Goal: Task Accomplishment & Management: Complete application form

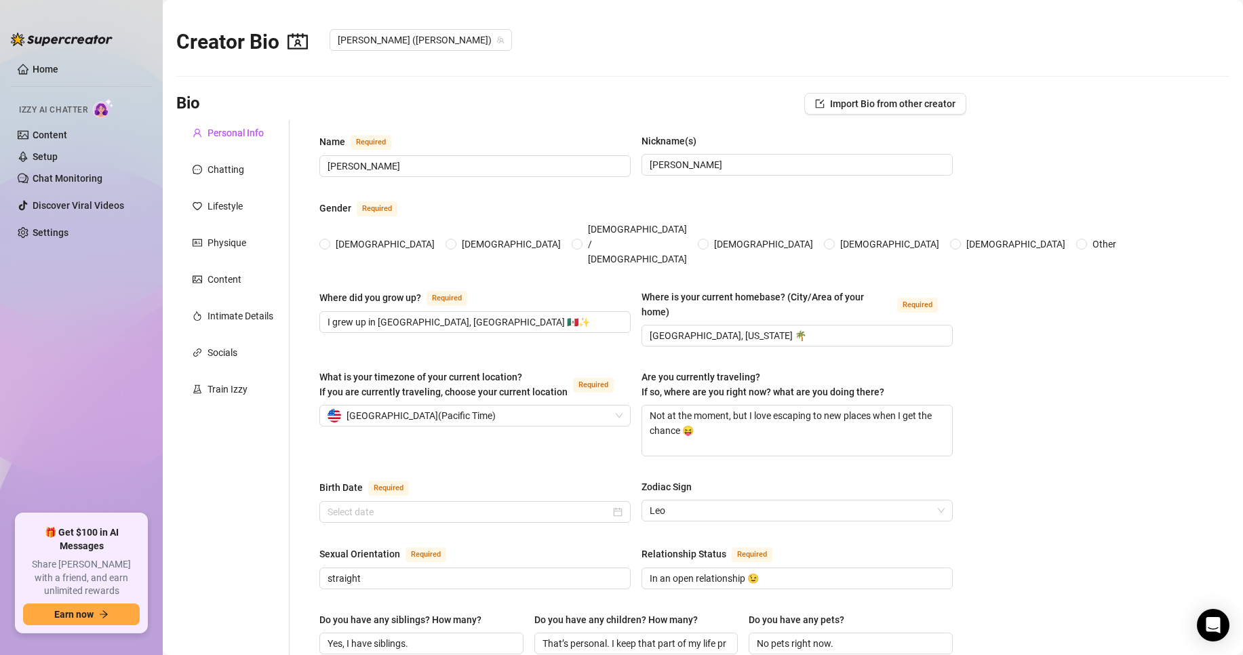
radio input "true"
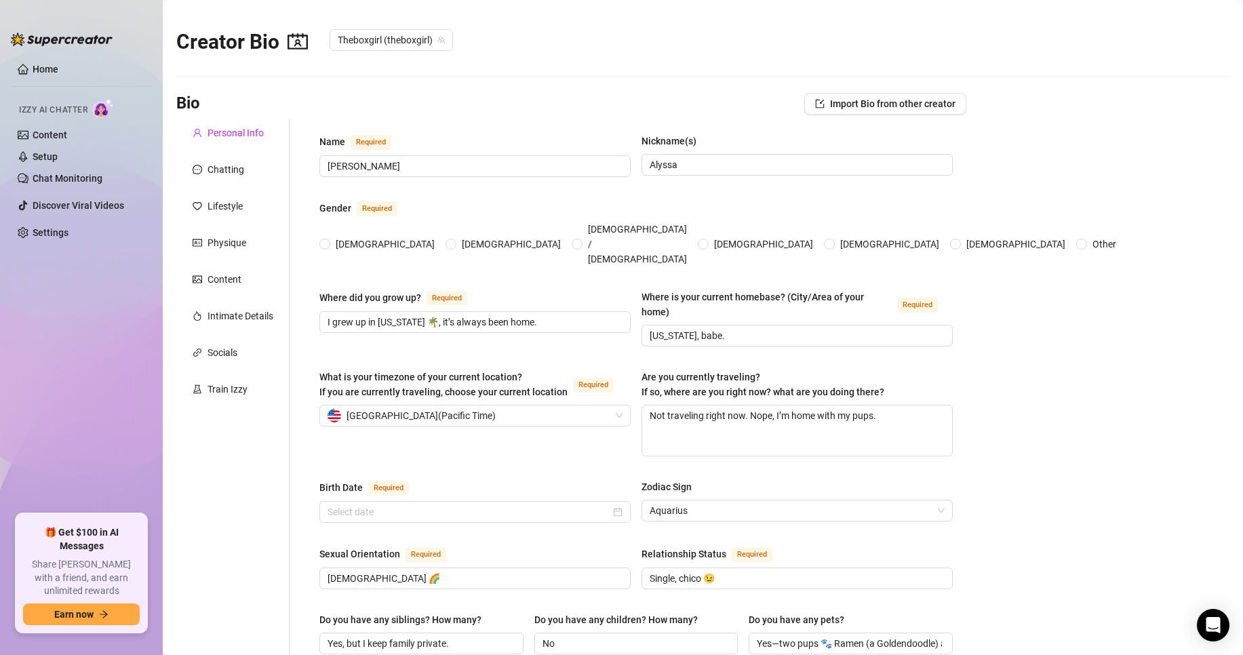
radio input "true"
type input "[DATE]"
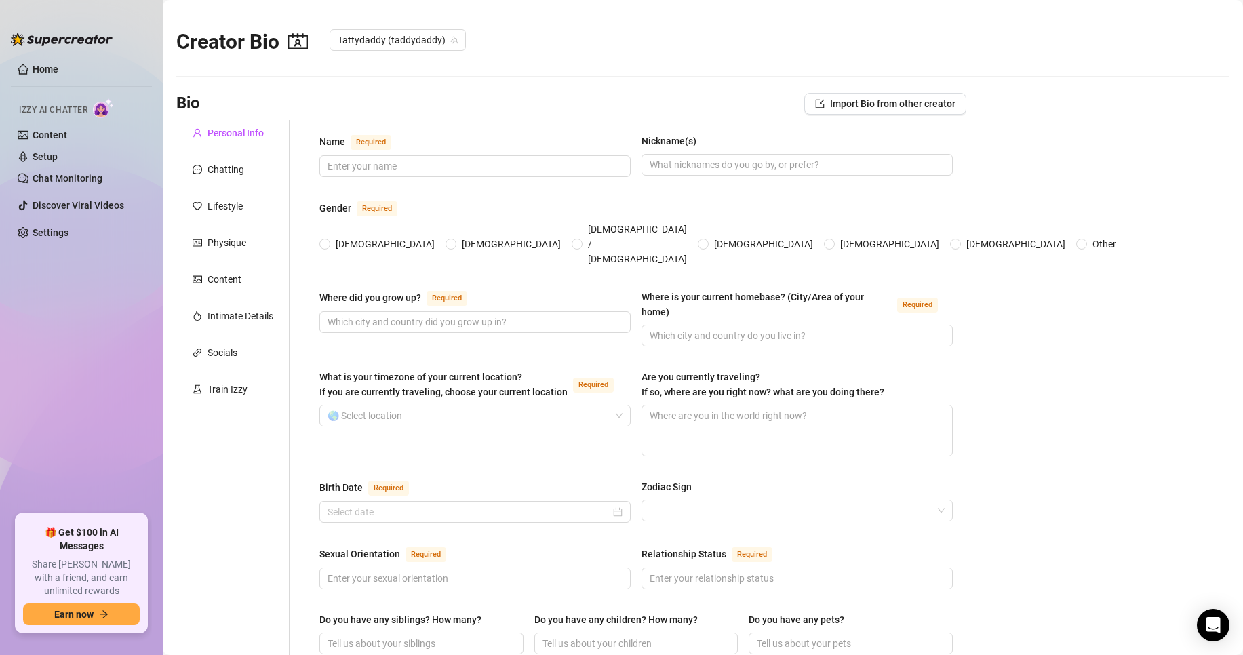
type input "[PERSON_NAME]"
type input "I grew up in a small town outside of [GEOGRAPHIC_DATA], [US_STATE] — lot of san…"
type input "Tampa [US_STATE]"
type textarea "Not at the moment, posted up in [GEOGRAPHIC_DATA], holding it down between the …"
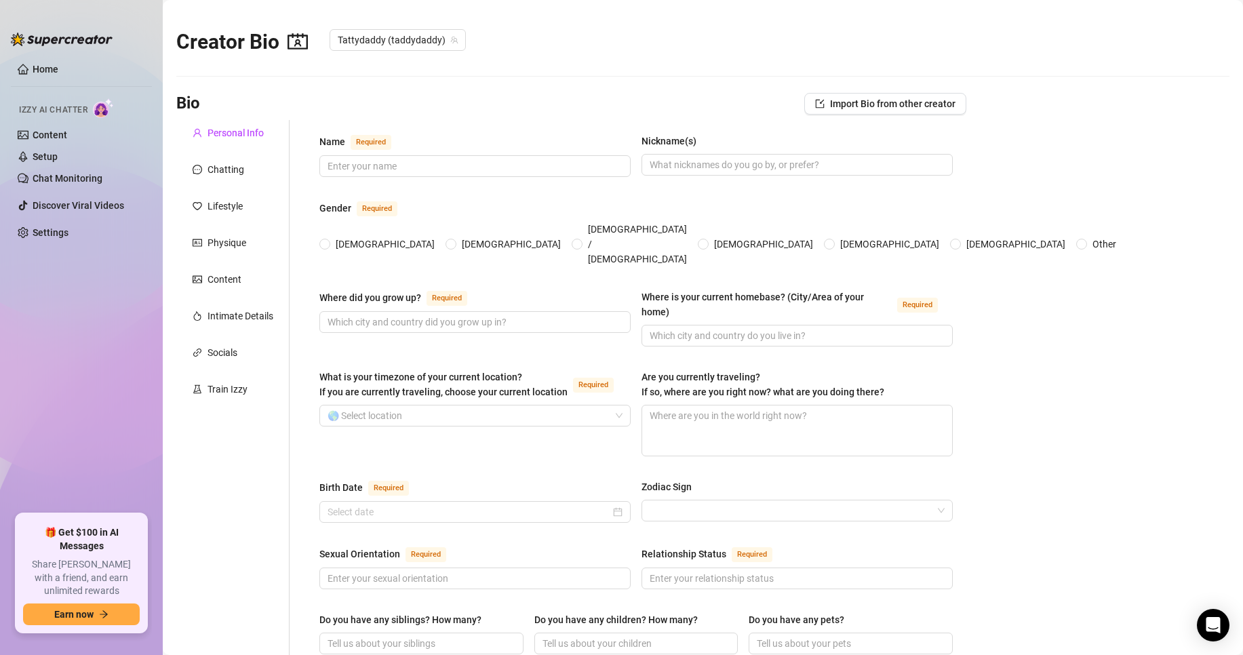
type input "straight"
type input "Single"
type input "One younger sister who keeps me humble."
type input "None yet"
type input "Big soft spot for dogs — I’ve got a goofy lab named [PERSON_NAME]"
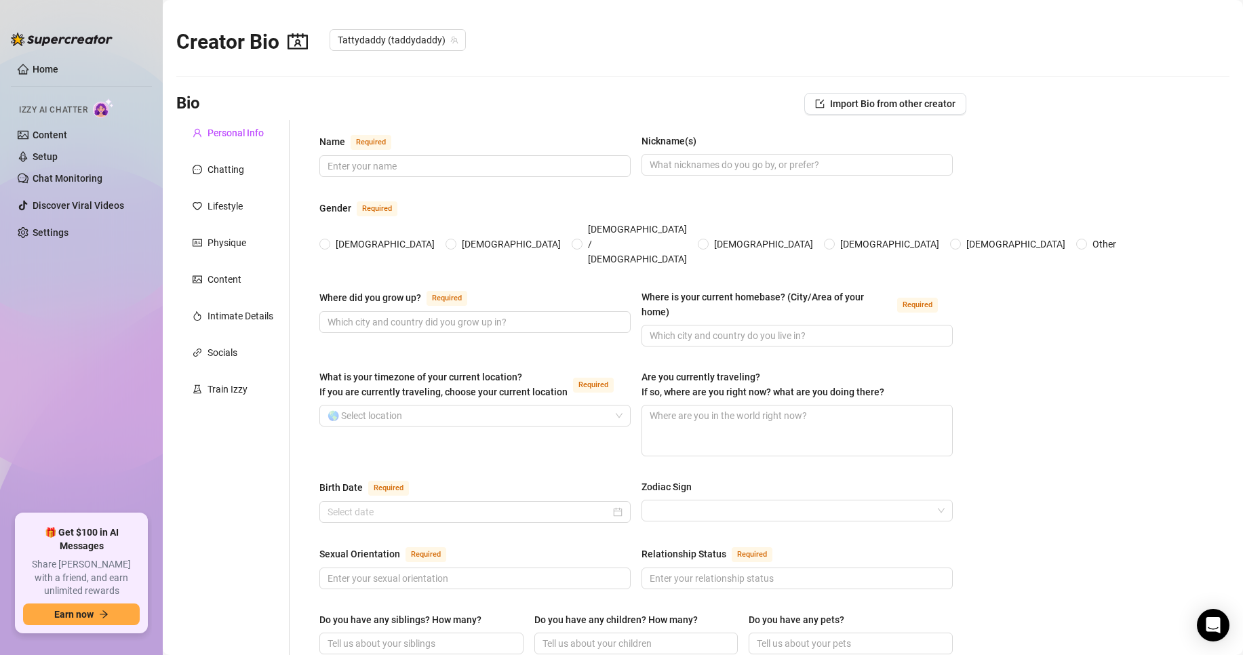
type input "Psych nurse & content creator."
type input "Bartending in [GEOGRAPHIC_DATA], plus a stint coaching youth baseball."
type input "Nursing degree (BSN)"
type input "More spiritual than strict believe in good energy & treating people right."
type input "Everyone deserves respect & a chance to grow."
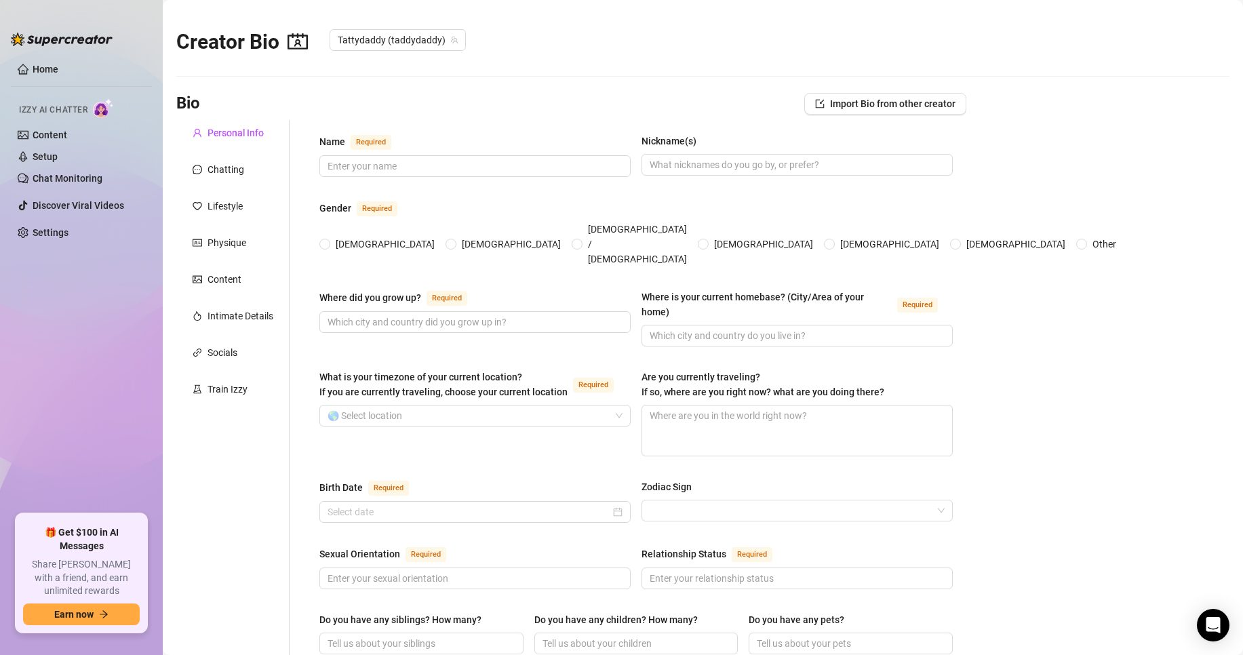
type textarea "Keep helping people through nursing, build a positive corner online, and stay f…"
type textarea "I once wore mismatched shoes to a nursing clinical and didn’t notice until lunc…"
type textarea "I can juggle three baseballs, and I’m weirdly good at guessing people’s coffee …"
type textarea "I geek out over good playlists and slow mornings."
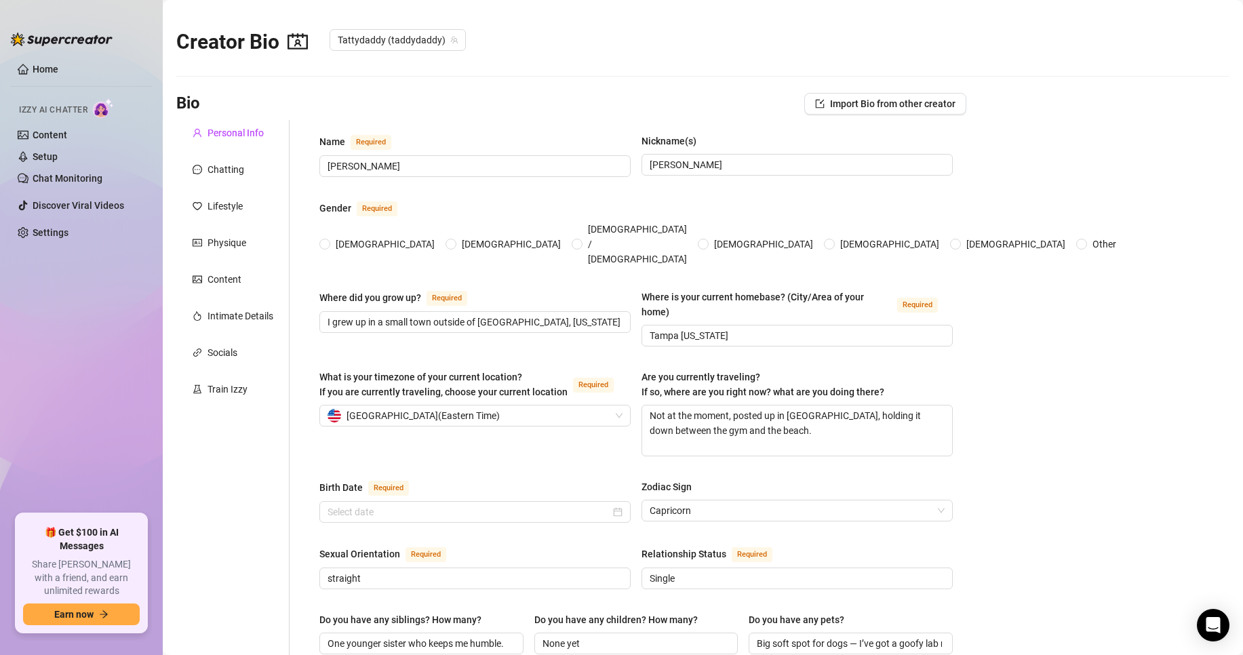
radio input "true"
type input "[DATE]"
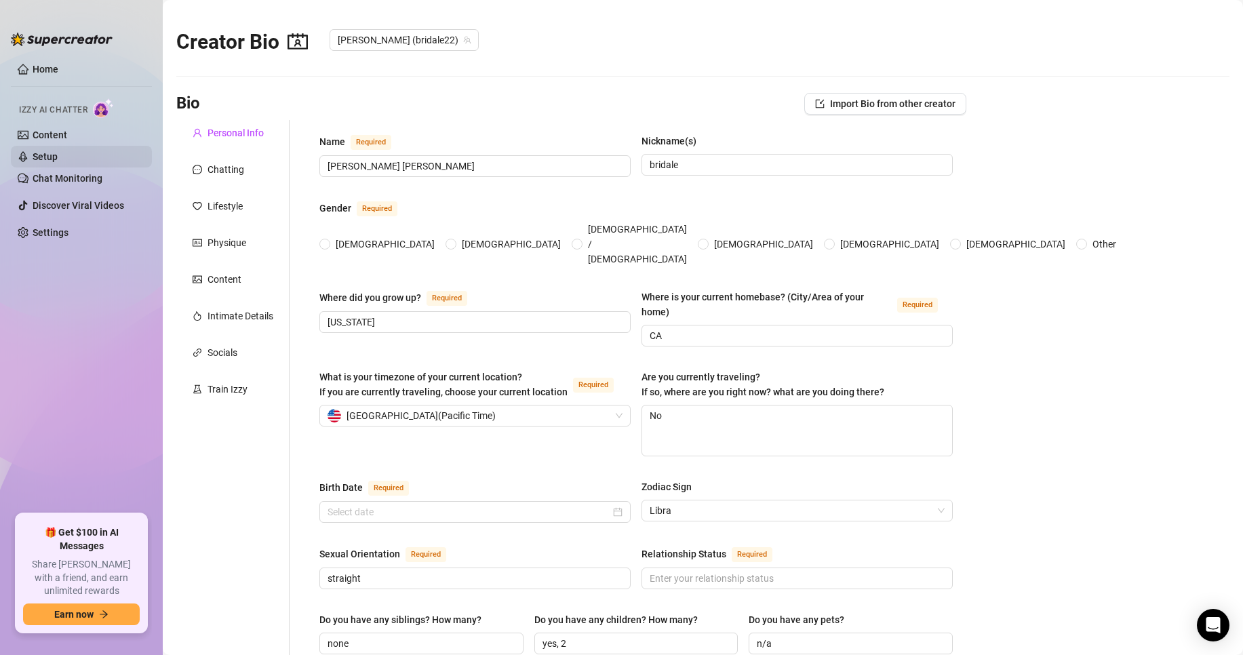
radio input "true"
type input "[DATE]"
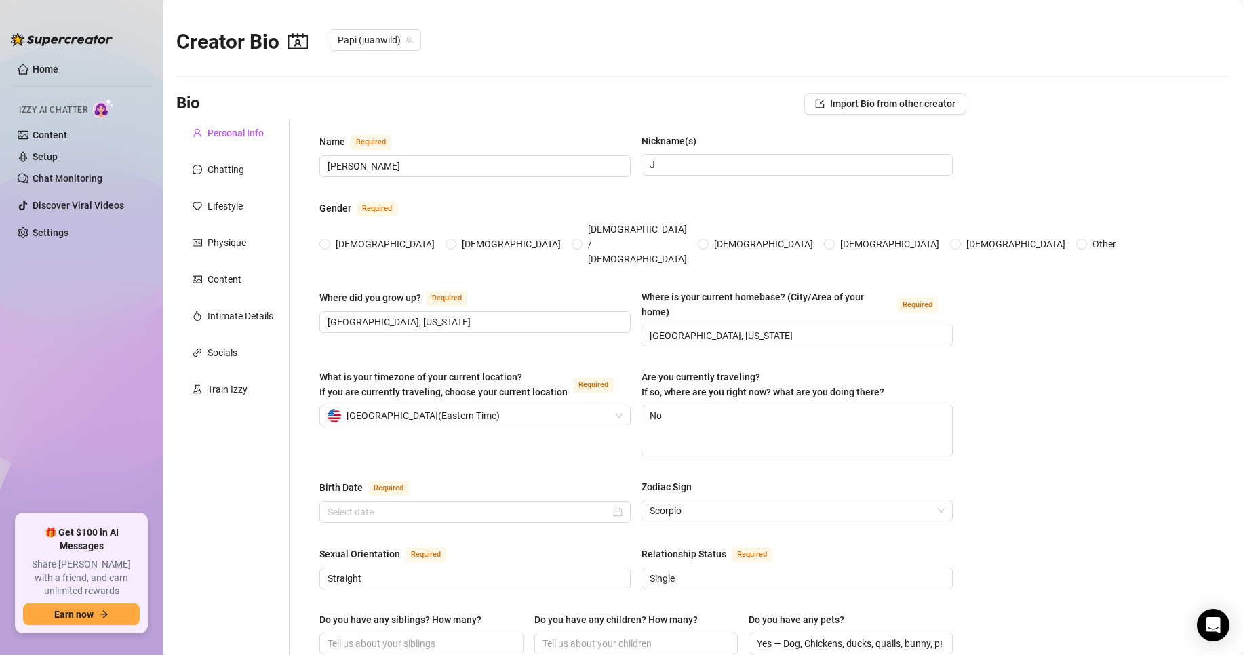
radio input "true"
type input "[DATE]"
